Goal: Transaction & Acquisition: Purchase product/service

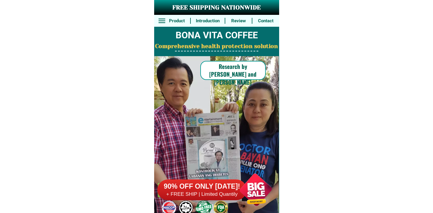
click at [232, 184] on div at bounding box center [255, 190] width 47 height 47
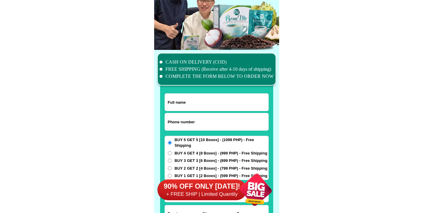
scroll to position [4624, 0]
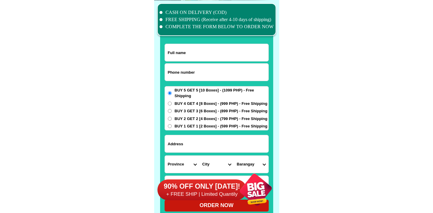
click at [199, 78] on input "Input phone_number" at bounding box center [217, 72] width 104 height 17
paste input "9541661888"
type input "09541661888"
click at [225, 54] on input "Input full_name" at bounding box center [217, 52] width 104 height 17
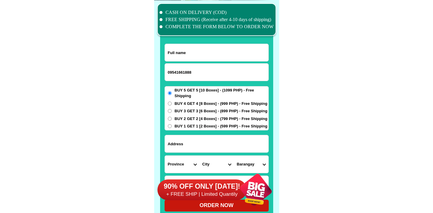
paste input "[PERSON_NAME]"
type input "[PERSON_NAME]"
click at [194, 128] on span "BUY 1 GET 1 [2 Boxes] - (599 PHP) - Free Shipping" at bounding box center [221, 126] width 93 height 6
click at [172, 128] on input "BUY 1 GET 1 [2 Boxes] - (599 PHP) - Free Shipping" at bounding box center [170, 126] width 4 height 4
radio input "true"
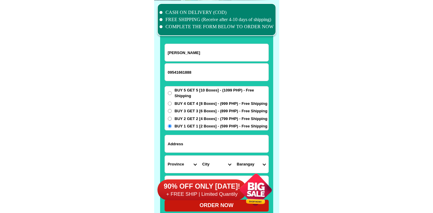
click at [192, 144] on input "Input address" at bounding box center [217, 143] width 104 height 17
paste input "Capulhan [PERSON_NAME]"
type input "Capulhan [PERSON_NAME]"
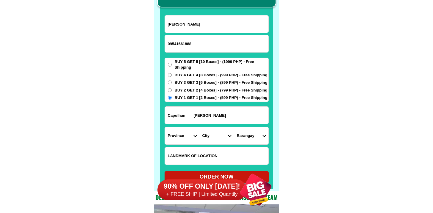
scroll to position [4653, 0]
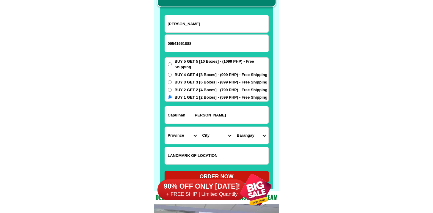
click at [214, 147] on input "Input LANDMARKOFLOCATION" at bounding box center [217, 155] width 104 height 17
paste input "Near brgy covered court"
type input "Near brgy covered court"
click at [176, 142] on select "Province [GEOGRAPHIC_DATA] [GEOGRAPHIC_DATA] [GEOGRAPHIC_DATA] [GEOGRAPHIC_DATA…" at bounding box center [182, 135] width 35 height 17
click at [165, 127] on select "Province [GEOGRAPHIC_DATA] [GEOGRAPHIC_DATA] [GEOGRAPHIC_DATA] [GEOGRAPHIC_DATA…" at bounding box center [182, 135] width 35 height 17
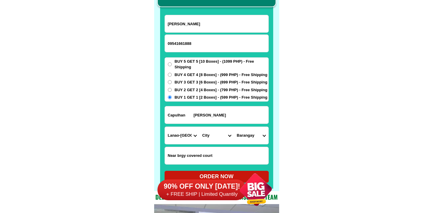
click at [181, 145] on form "[GEOGRAPHIC_DATA][PERSON_NAME] 09541661888 ORDER NOW Capulhan [GEOGRAPHIC_DATA]…" at bounding box center [217, 99] width 104 height 168
click at [183, 138] on select "Province [GEOGRAPHIC_DATA] [GEOGRAPHIC_DATA] [GEOGRAPHIC_DATA] [GEOGRAPHIC_DATA…" at bounding box center [182, 135] width 35 height 17
select select "63_199"
click at [165, 127] on select "Province [GEOGRAPHIC_DATA] [GEOGRAPHIC_DATA] [GEOGRAPHIC_DATA] [GEOGRAPHIC_DATA…" at bounding box center [182, 135] width 35 height 17
click at [215, 134] on select "City [GEOGRAPHIC_DATA] [GEOGRAPHIC_DATA] [GEOGRAPHIC_DATA] [GEOGRAPHIC_DATA] [G…" at bounding box center [216, 135] width 35 height 17
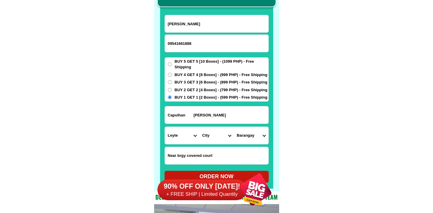
select select "63_1999907"
click at [199, 127] on select "City [GEOGRAPHIC_DATA] [GEOGRAPHIC_DATA] [GEOGRAPHIC_DATA] [GEOGRAPHIC_DATA] [G…" at bounding box center [216, 135] width 35 height 17
click at [245, 136] on select "Barangay Abaca Abre Balilit Balugo [GEOGRAPHIC_DATA] [GEOGRAPHIC_DATA] [GEOGRAP…" at bounding box center [251, 135] width 35 height 17
select select "63_19999079841"
click at [234, 127] on select "Barangay Abaca Abre Balilit Balugo [GEOGRAPHIC_DATA] [GEOGRAPHIC_DATA] [GEOGRAP…" at bounding box center [251, 135] width 35 height 17
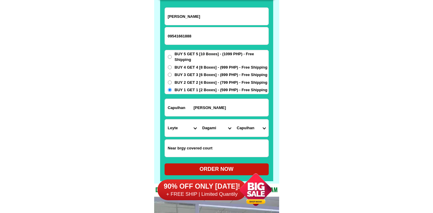
scroll to position [4661, 0]
click at [211, 163] on form "[GEOGRAPHIC_DATA][PERSON_NAME] 09541661888 ORDER NOW Capulhan [GEOGRAPHIC_DATA]…" at bounding box center [217, 91] width 104 height 168
click at [211, 164] on form "[GEOGRAPHIC_DATA][PERSON_NAME] 09541661888 ORDER NOW Capulhan [GEOGRAPHIC_DATA]…" at bounding box center [217, 91] width 104 height 168
click at [211, 167] on div "90% OFF ONLY [DATE]! + FREE SHIP | Limited Quantily" at bounding box center [218, 190] width 122 height 47
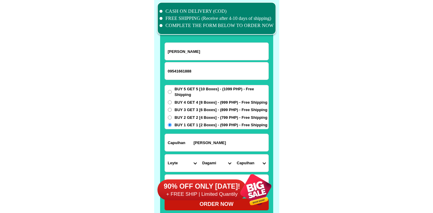
scroll to position [4625, 0]
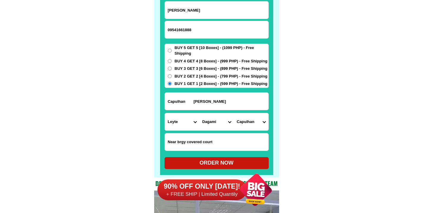
click at [211, 161] on div "ORDER NOW" at bounding box center [217, 163] width 104 height 8
radio input "true"
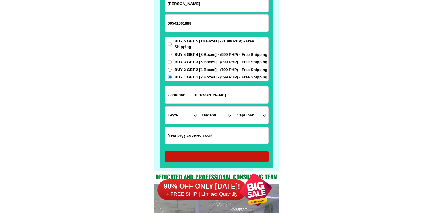
scroll to position [4684, 0]
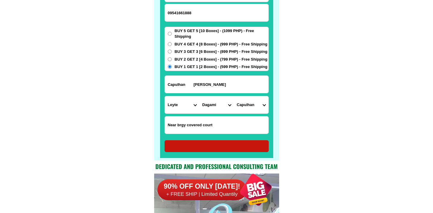
radio input "true"
